Goal: Task Accomplishment & Management: Manage account settings

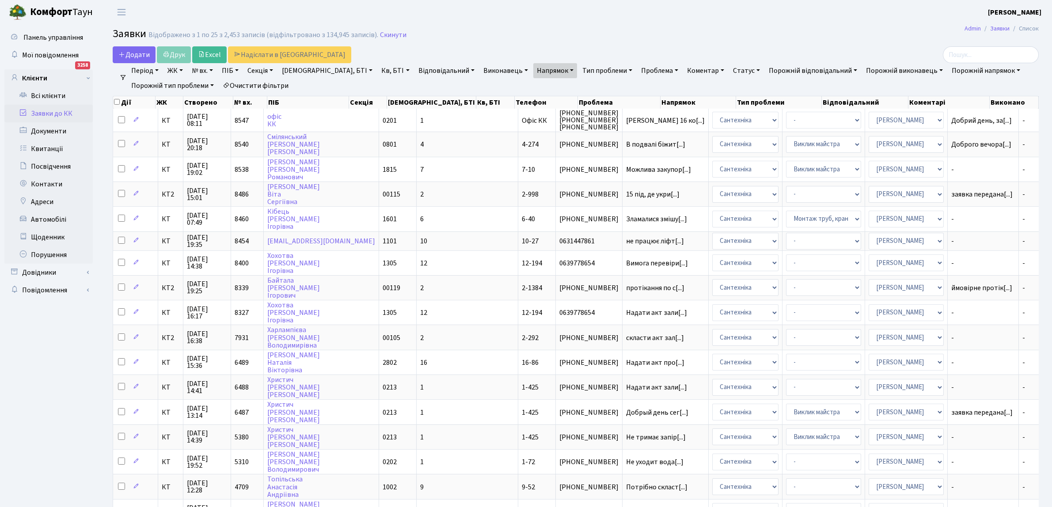
select select "25"
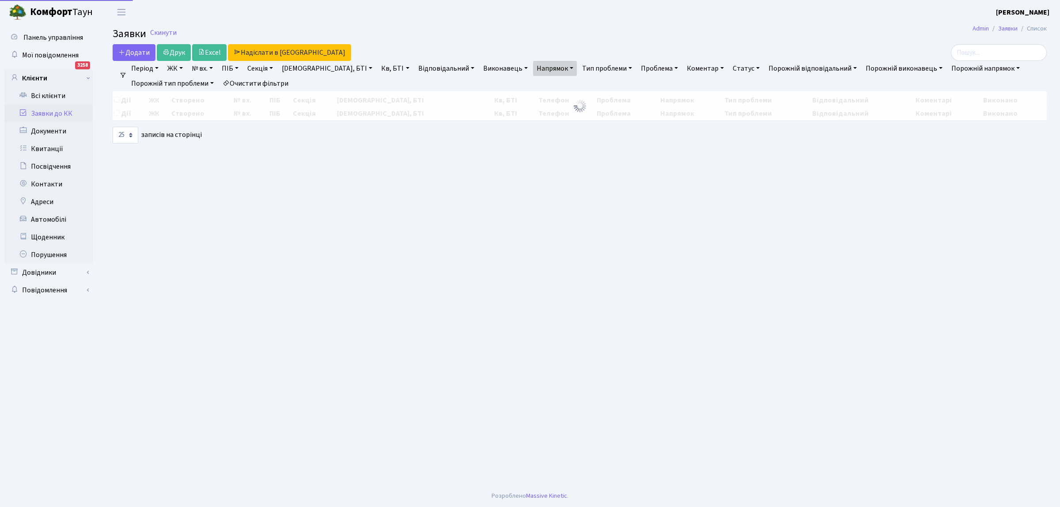
select select "25"
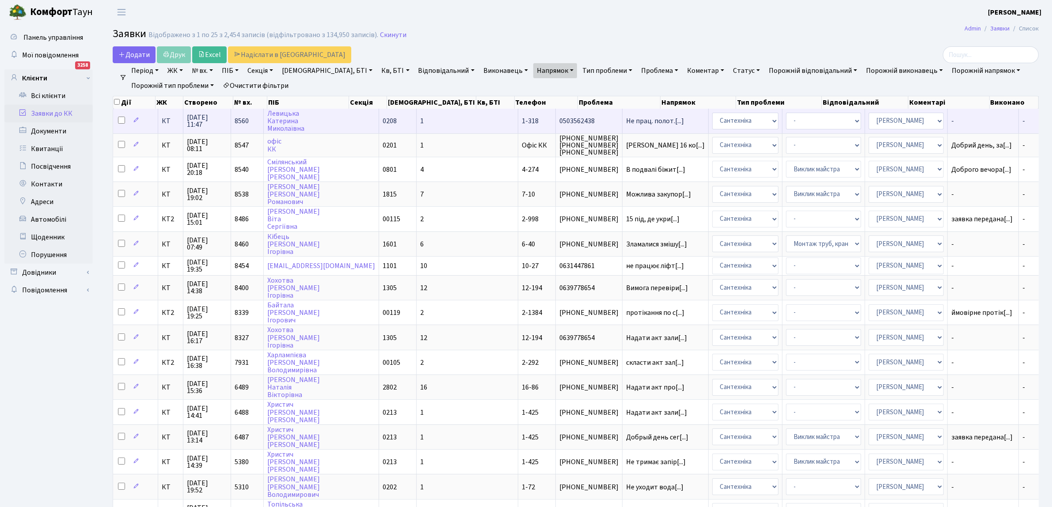
click at [118, 118] on input "checkbox" at bounding box center [121, 120] width 7 height 7
checkbox input "true"
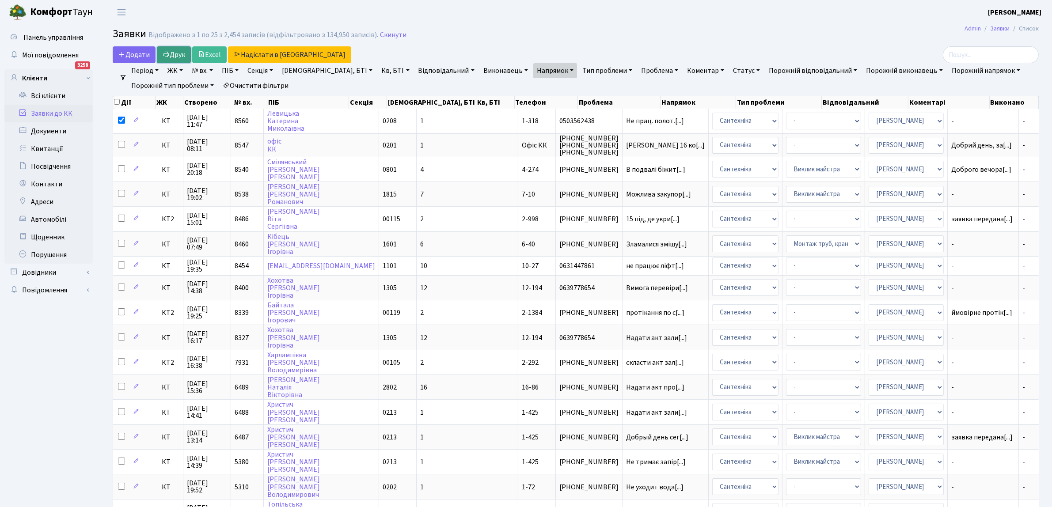
click at [182, 53] on link "Друк" at bounding box center [174, 54] width 34 height 17
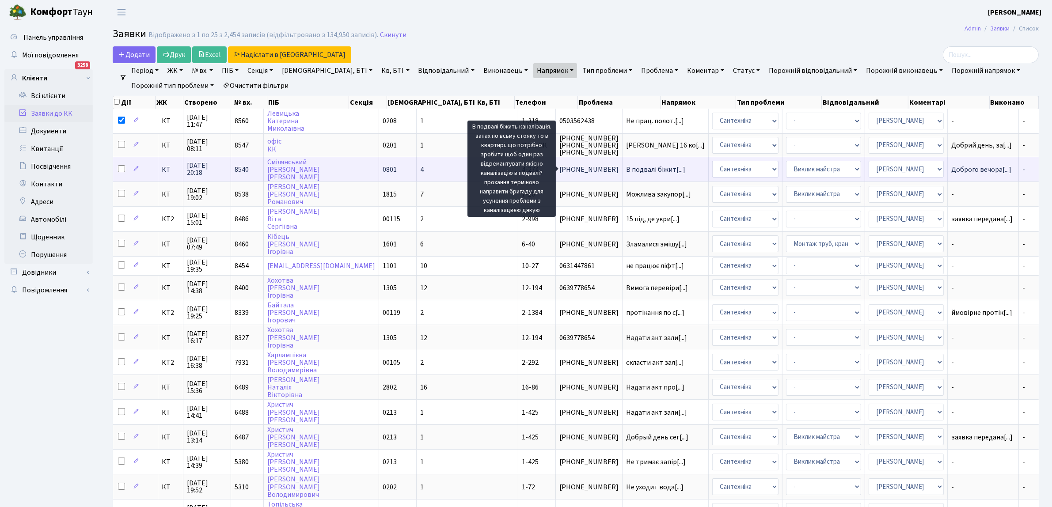
click at [626, 169] on span "В подвалі біжит[...]" at bounding box center [655, 170] width 59 height 10
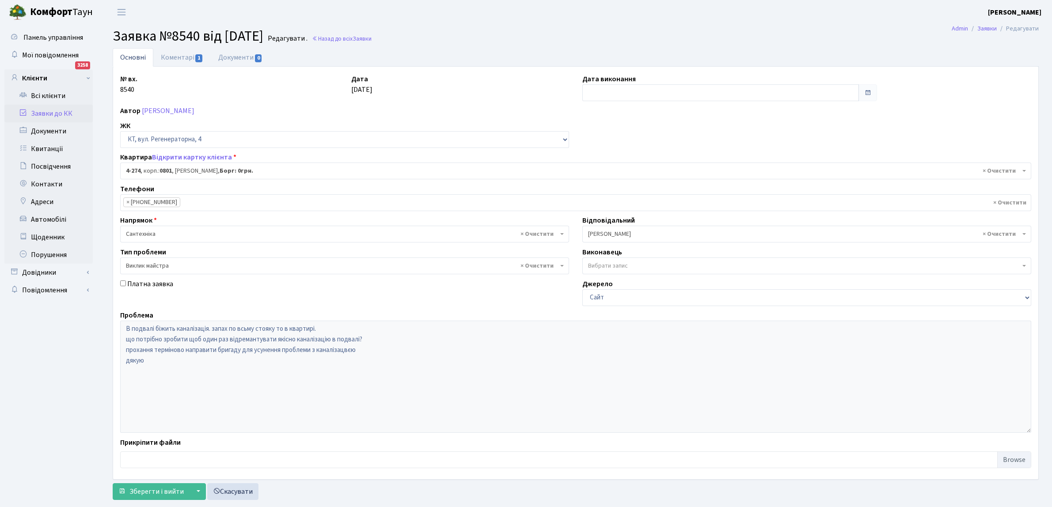
select select "1733"
select select "29"
click at [599, 91] on input "text" at bounding box center [720, 92] width 277 height 17
click at [619, 135] on td "1" at bounding box center [617, 137] width 13 height 13
type input "[DATE]"
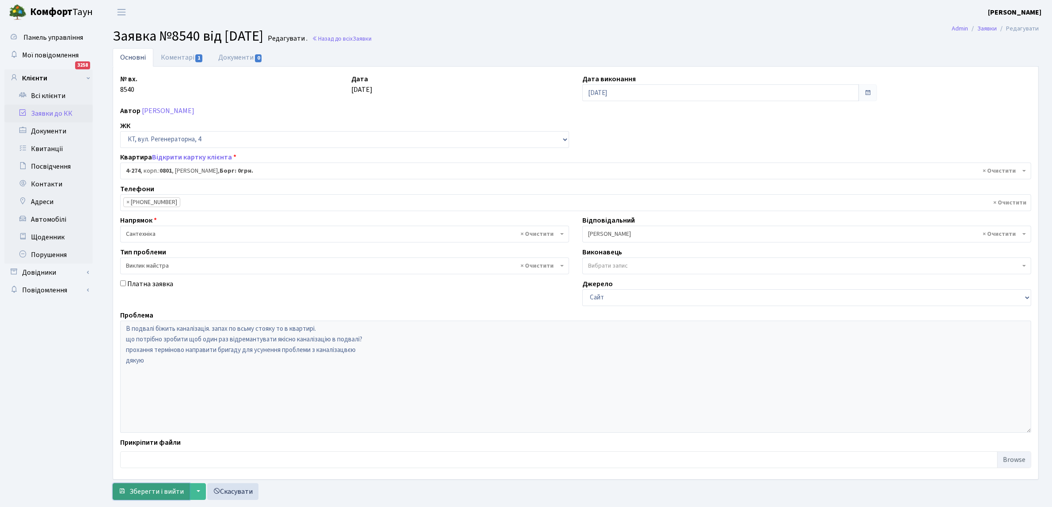
click at [149, 493] on span "Зберегти і вийти" at bounding box center [156, 492] width 54 height 10
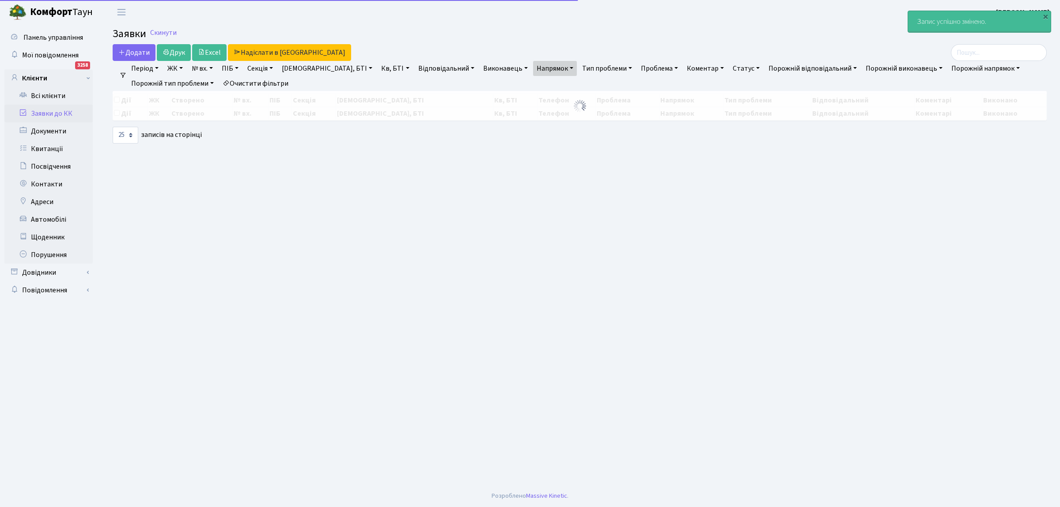
select select "25"
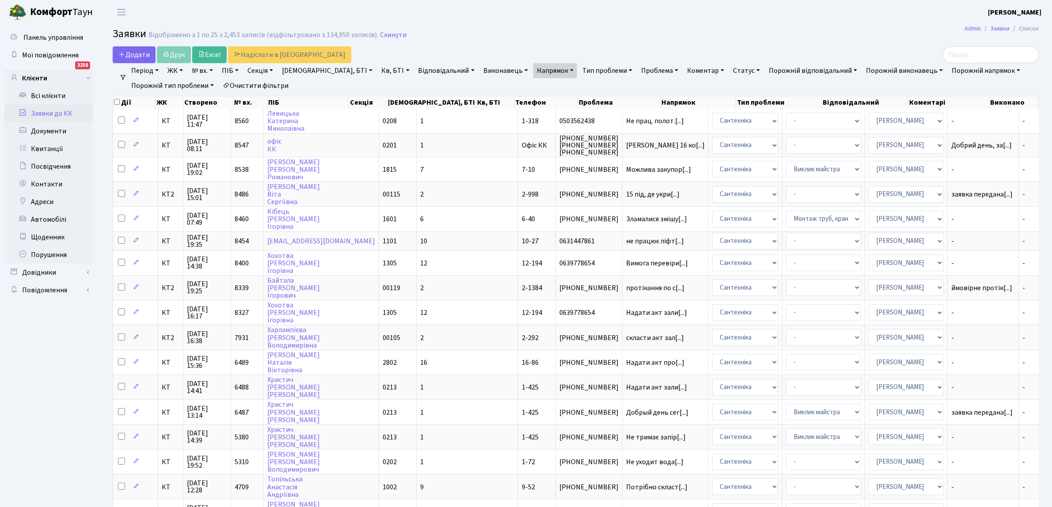
click at [531, 29] on h2 "Заявки Відображено з 1 по 25 з 2,453 записів (відфільтровано з 134,950 записів)…" at bounding box center [576, 35] width 926 height 15
